Goal: Task Accomplishment & Management: Manage account settings

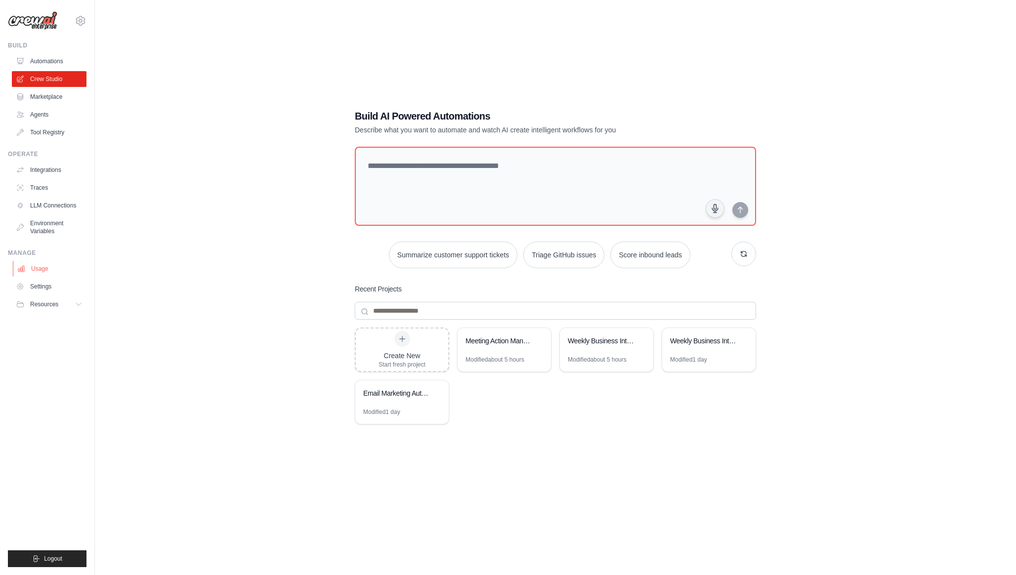
click at [43, 266] on link "Usage" at bounding box center [50, 269] width 75 height 16
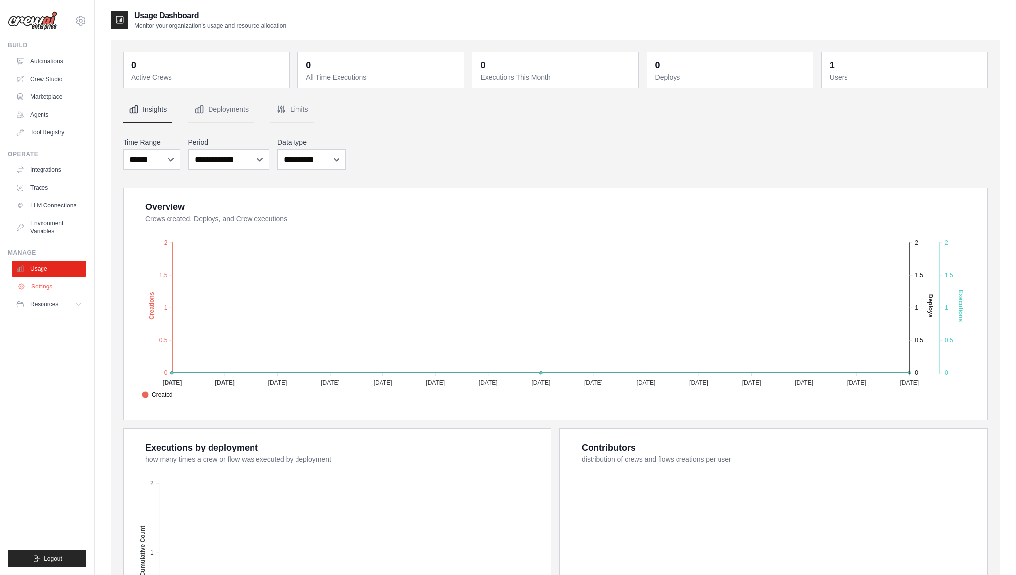
click at [45, 288] on link "Settings" at bounding box center [50, 287] width 75 height 16
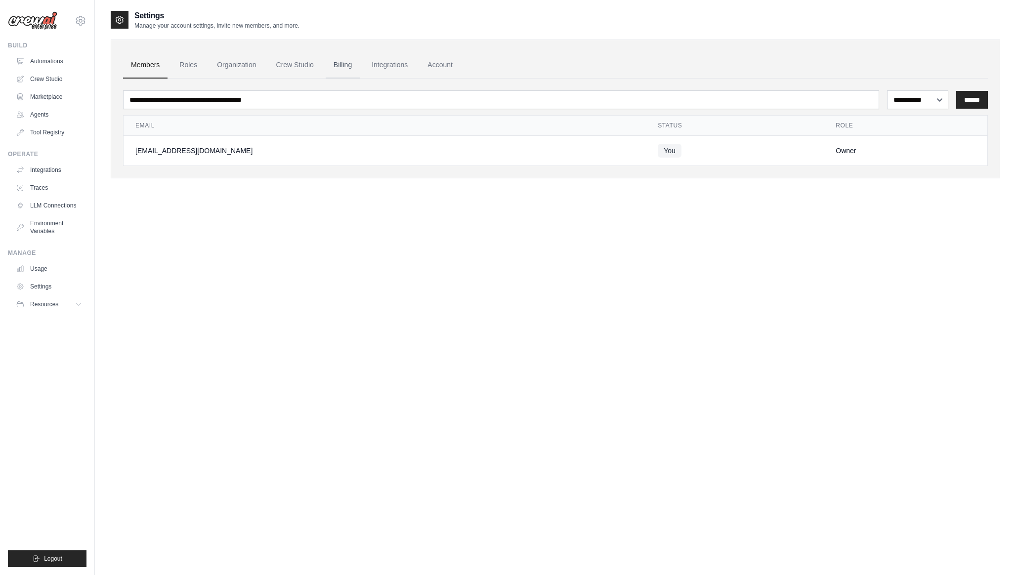
click at [360, 67] on link "Billing" at bounding box center [343, 65] width 34 height 27
